Goal: Find contact information: Find contact information

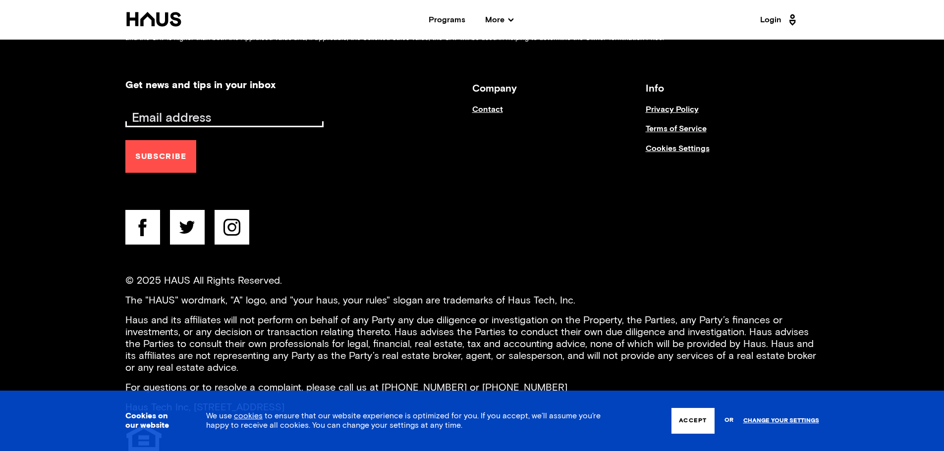
scroll to position [4036, 0]
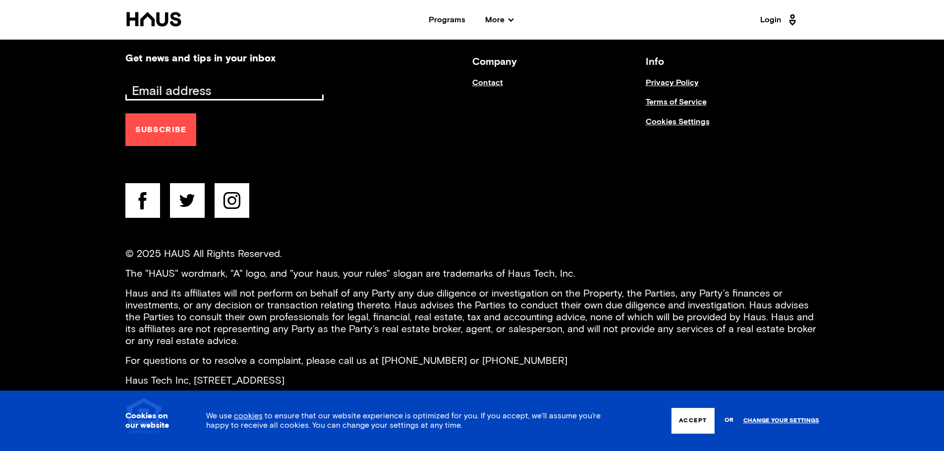
click at [480, 78] on link "Contact" at bounding box center [558, 87] width 173 height 19
click at [489, 78] on link "Contact" at bounding box center [558, 87] width 173 height 19
click at [773, 423] on link "Change your settings" at bounding box center [781, 421] width 76 height 7
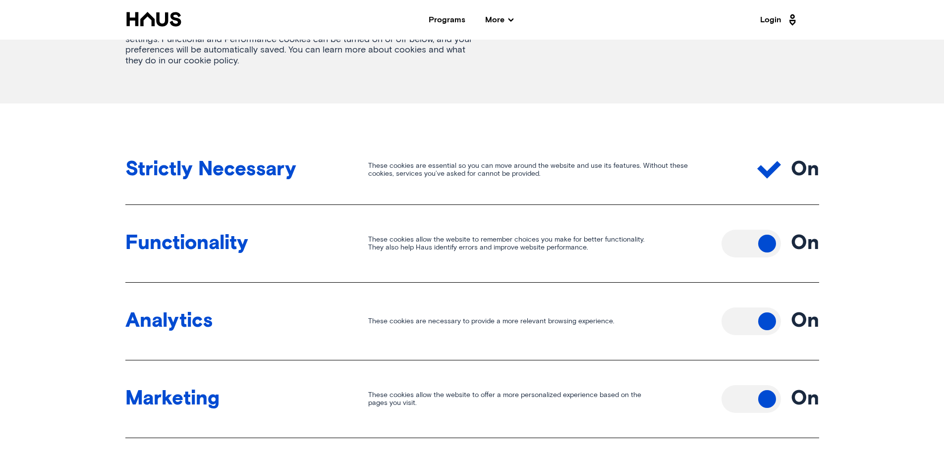
scroll to position [248, 0]
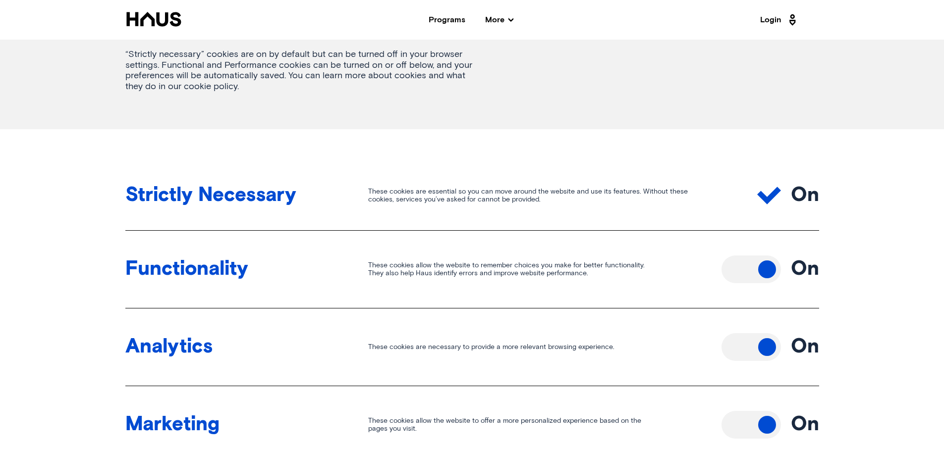
click at [769, 275] on button "Toggle off" at bounding box center [750, 270] width 59 height 28
click at [765, 339] on button "Toggle off" at bounding box center [750, 347] width 59 height 28
click at [754, 425] on button "Toggle off" at bounding box center [750, 425] width 59 height 28
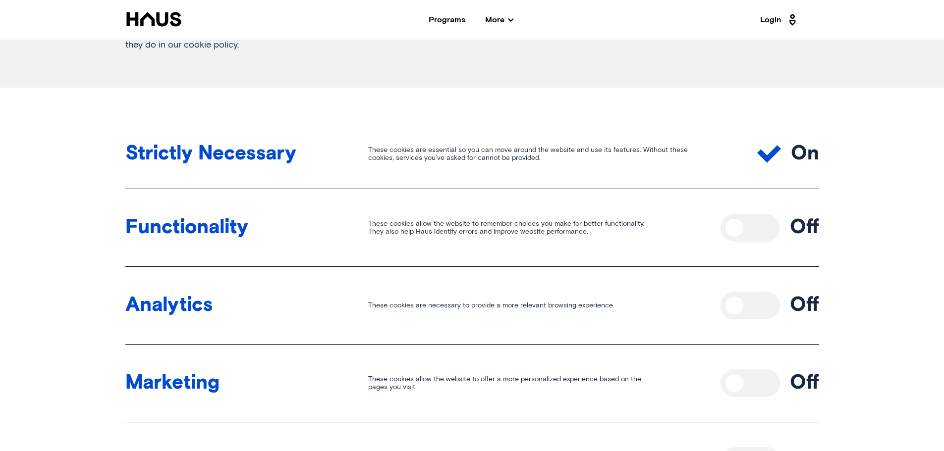
scroll to position [396, 0]
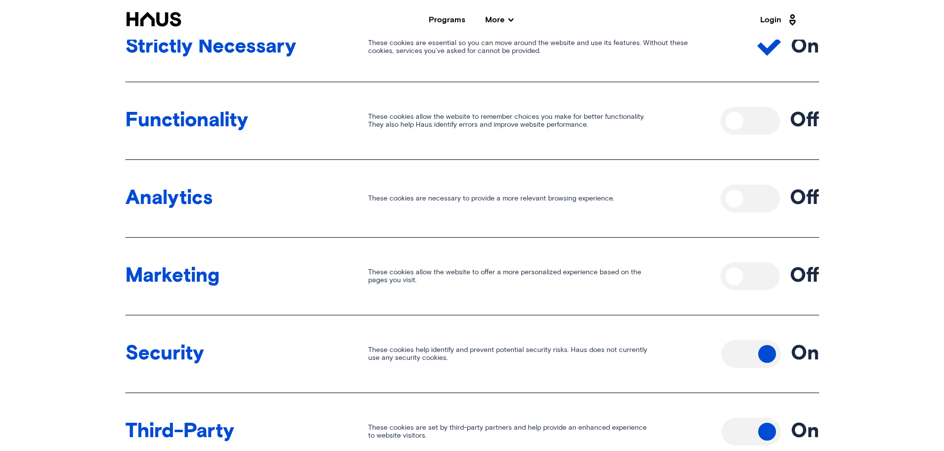
click at [767, 352] on button "Toggle off" at bounding box center [750, 354] width 59 height 28
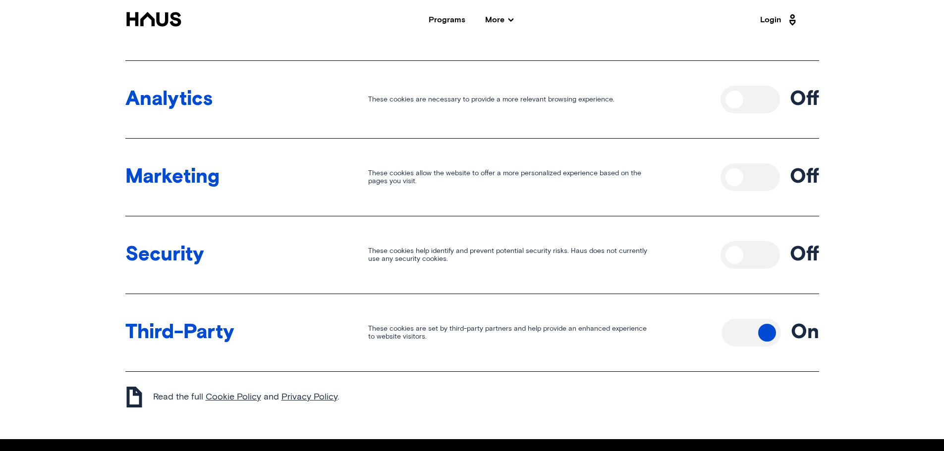
click at [763, 333] on button "Toggle off" at bounding box center [750, 333] width 59 height 28
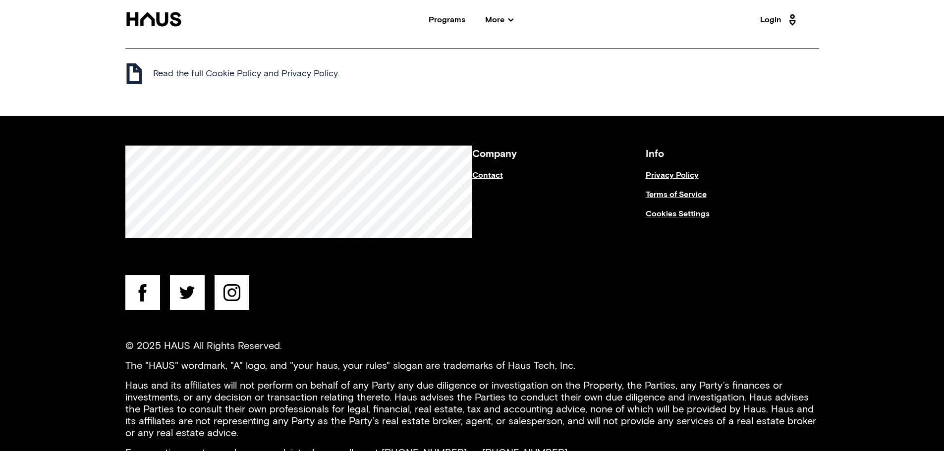
scroll to position [842, 0]
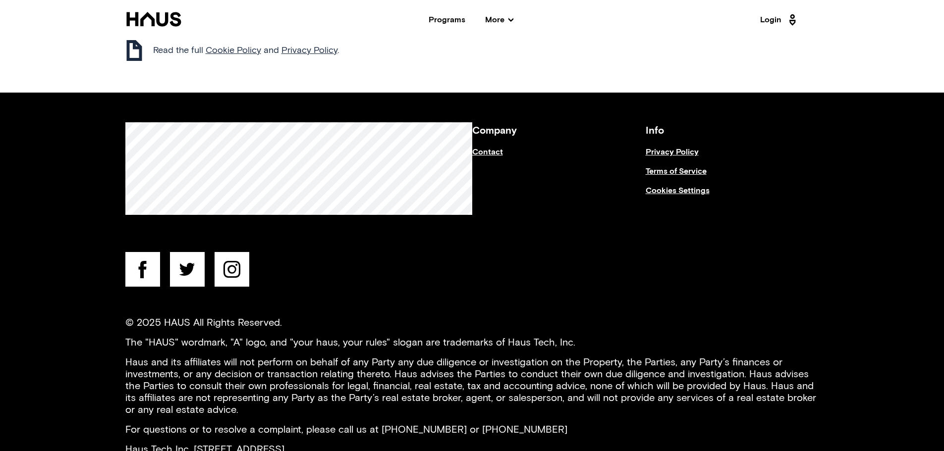
click at [489, 151] on link "Contact" at bounding box center [558, 157] width 173 height 19
click at [485, 151] on link "Contact" at bounding box center [558, 157] width 173 height 19
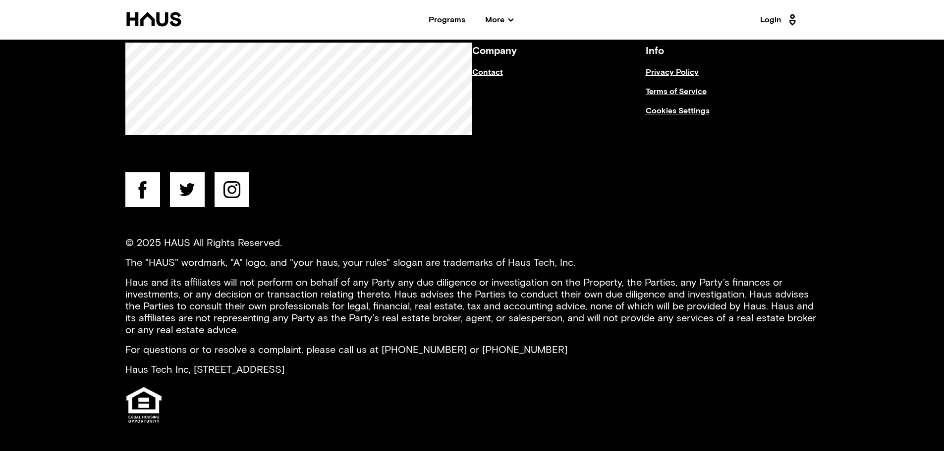
scroll to position [926, 0]
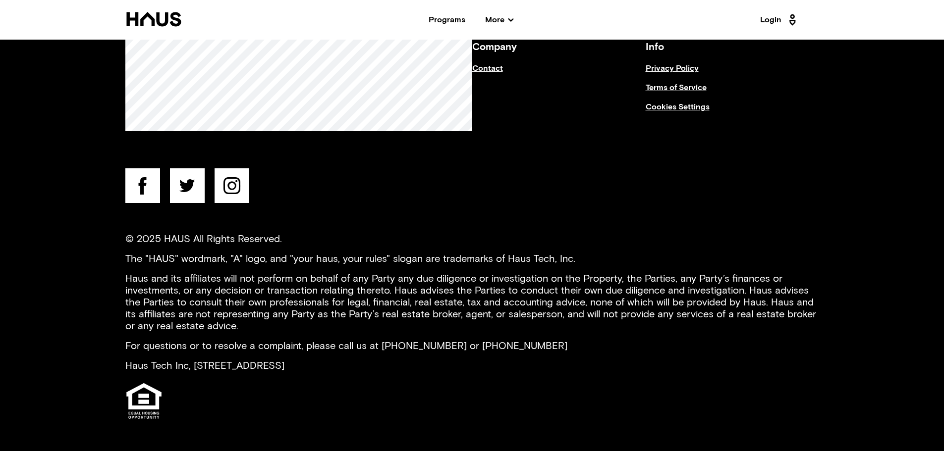
click at [683, 67] on link "Privacy Policy" at bounding box center [732, 73] width 173 height 19
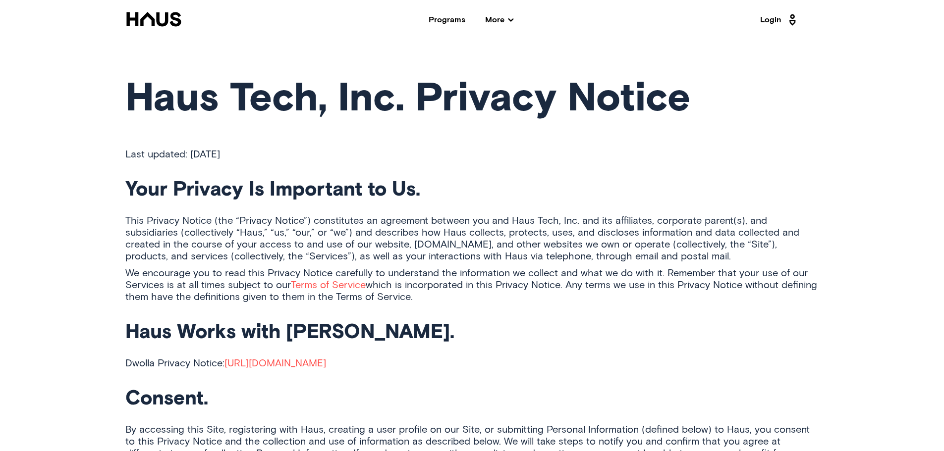
click at [447, 19] on div "Programs" at bounding box center [447, 20] width 37 height 8
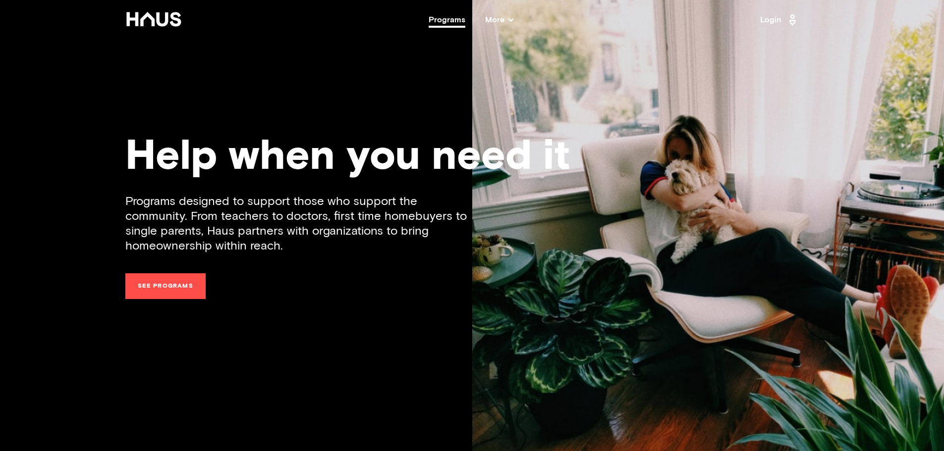
click at [500, 18] on span "More" at bounding box center [499, 20] width 28 height 8
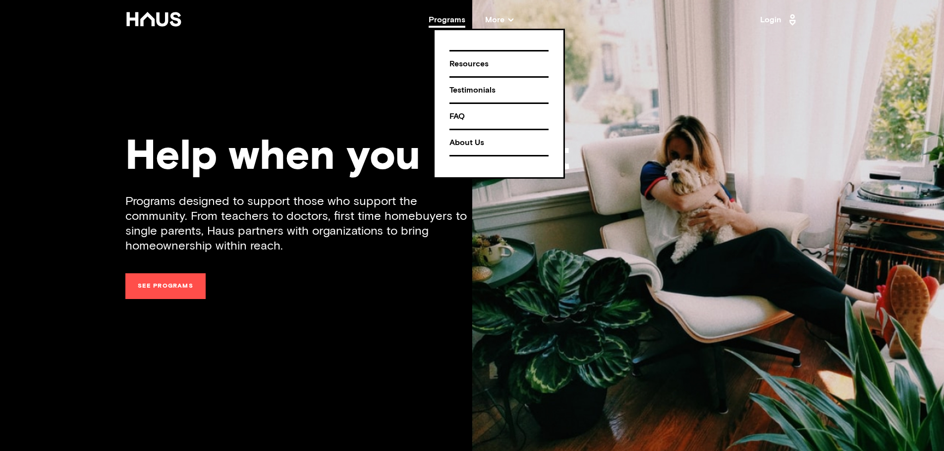
click at [462, 143] on div "About Us" at bounding box center [498, 142] width 99 height 17
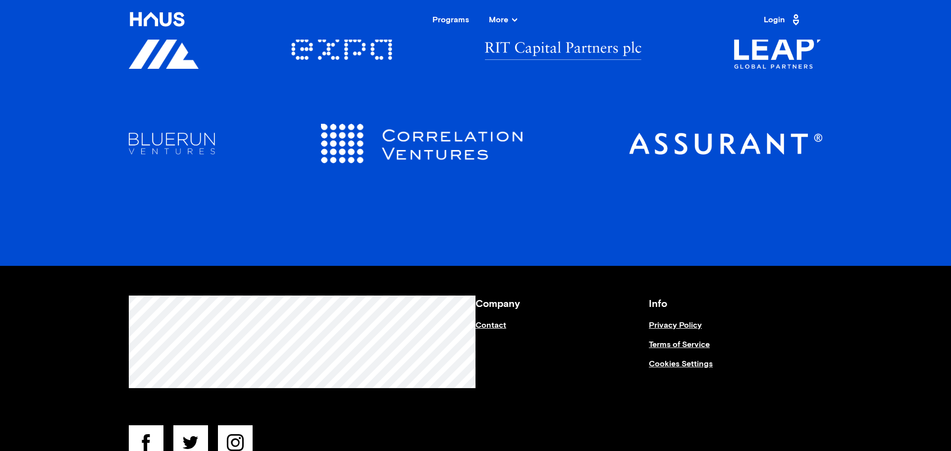
scroll to position [1238, 0]
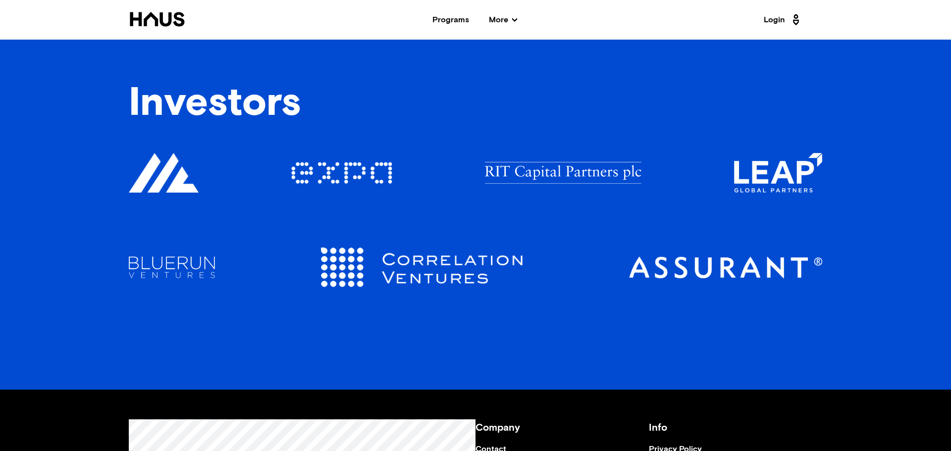
click at [178, 184] on img at bounding box center [164, 173] width 70 height 40
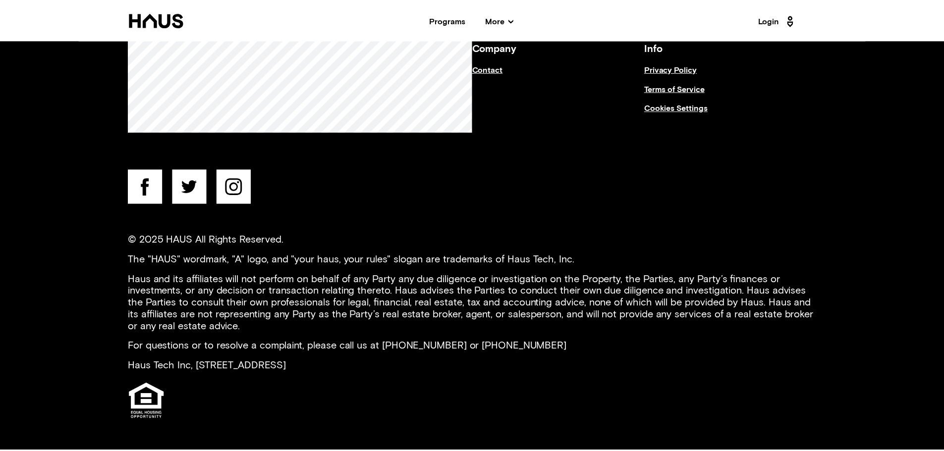
scroll to position [1569, 0]
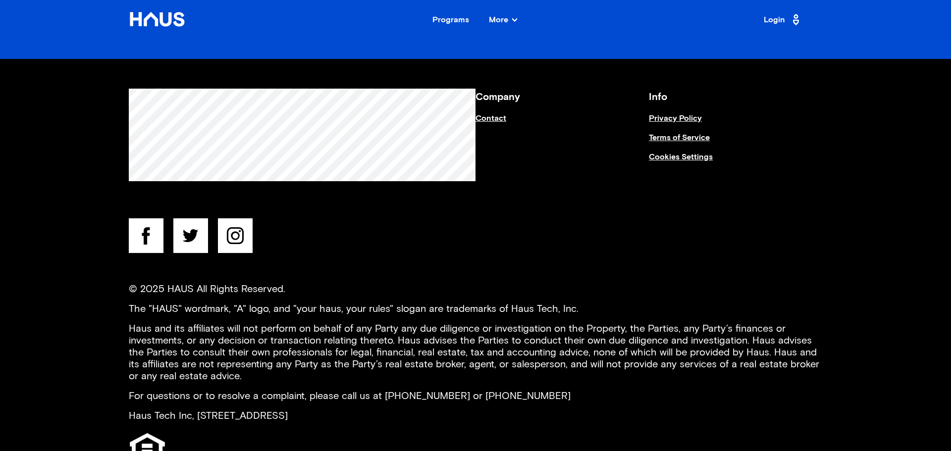
click at [482, 118] on link "Contact" at bounding box center [562, 123] width 173 height 19
click at [180, 16] on icon at bounding box center [157, 19] width 57 height 15
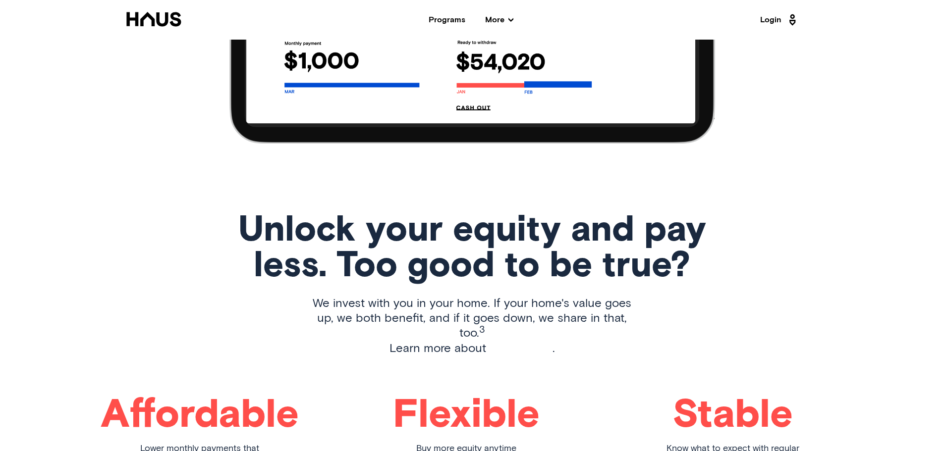
scroll to position [1536, 0]
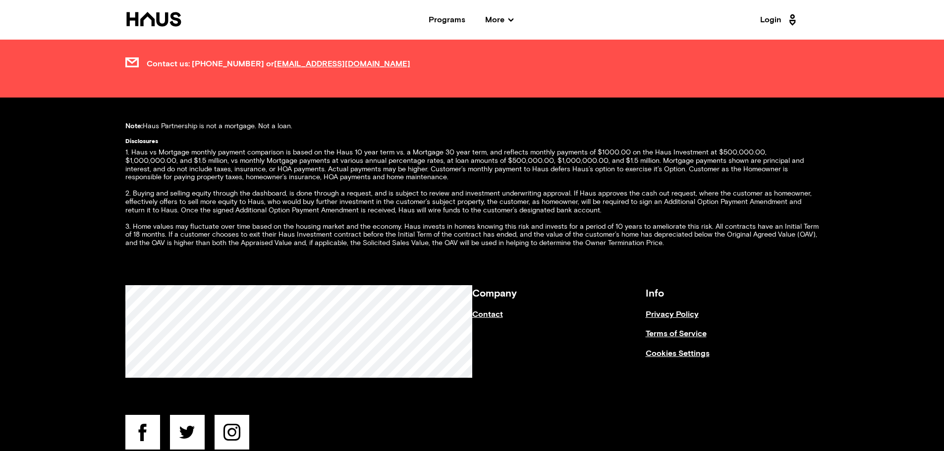
scroll to position [3815, 0]
